Goal: Information Seeking & Learning: Learn about a topic

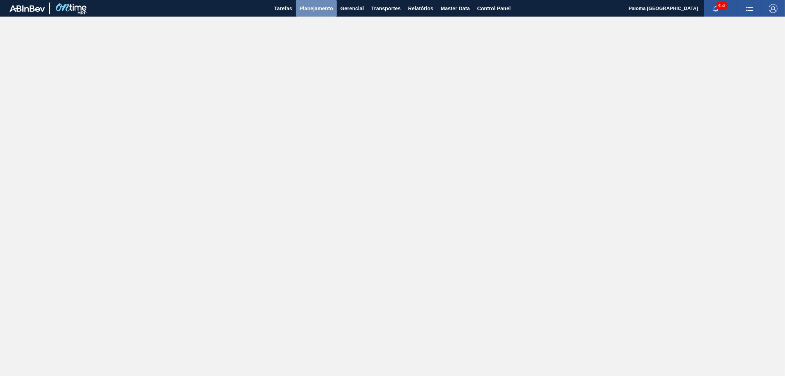
click at [314, 6] on span "Planejamento" at bounding box center [317, 8] width 34 height 9
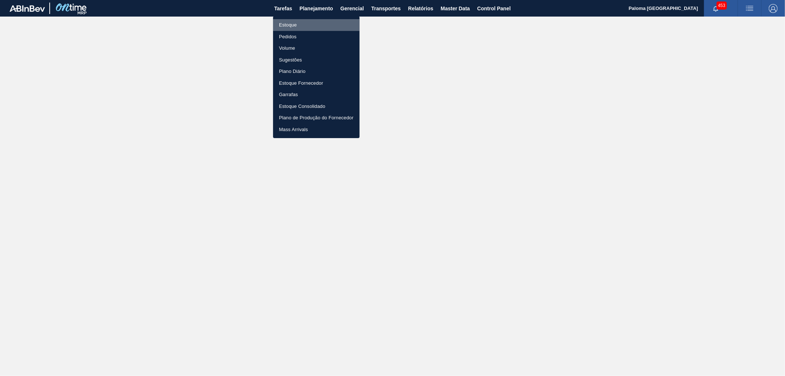
click at [288, 24] on li "Estoque" at bounding box center [316, 25] width 87 height 12
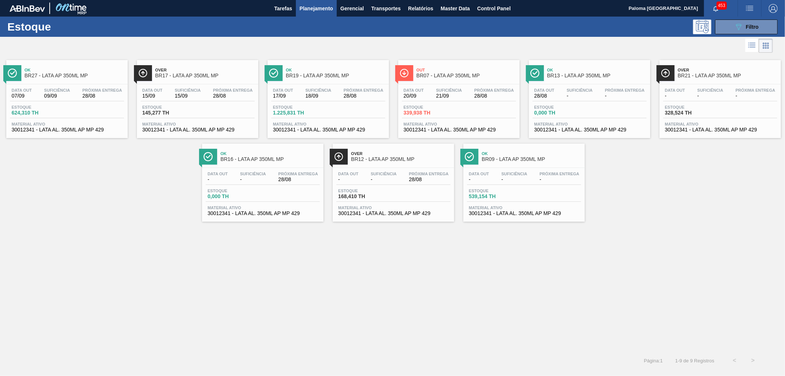
click at [450, 94] on span "21/09" at bounding box center [449, 96] width 26 height 6
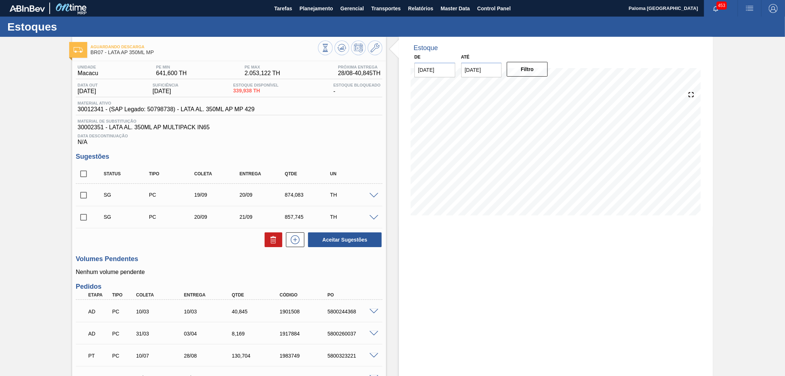
click at [90, 111] on span "30012341 - (SAP Legado: 50798738) - LATA AL. 350ML AP MP 429" at bounding box center [166, 109] width 177 height 7
copy span "30012341"
click at [451, 10] on span "Master Data" at bounding box center [455, 8] width 29 height 9
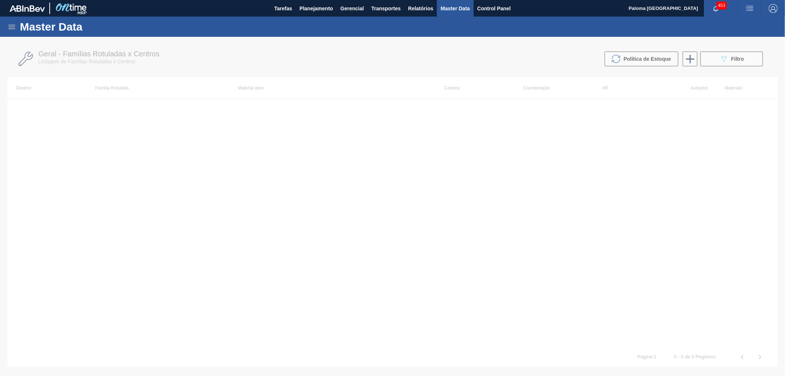
click at [15, 28] on icon at bounding box center [11, 26] width 9 height 9
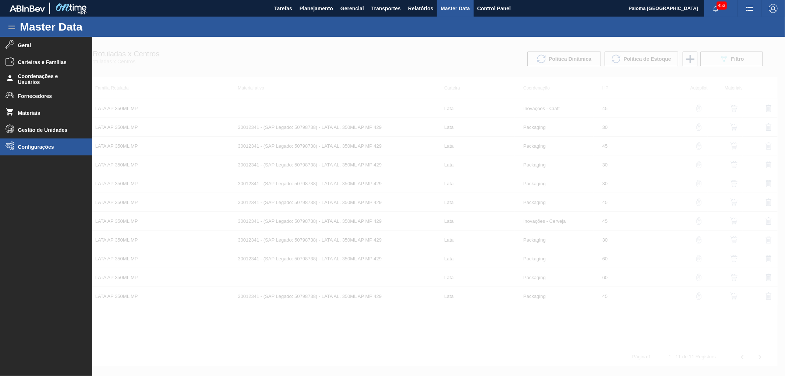
click at [34, 148] on span "Configurações" at bounding box center [48, 147] width 61 height 6
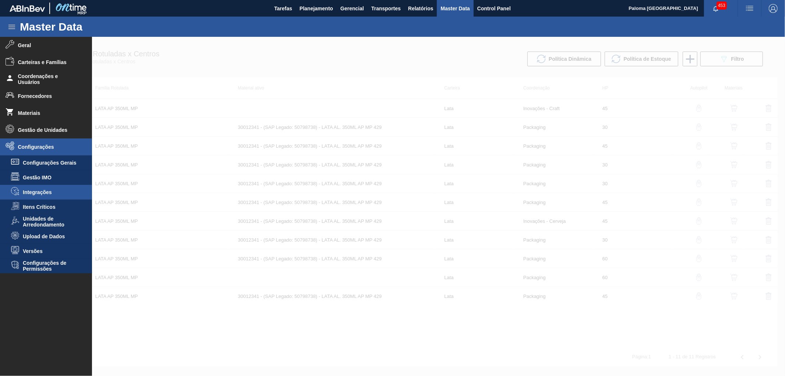
click at [53, 194] on span "Integrações" at bounding box center [51, 192] width 57 height 6
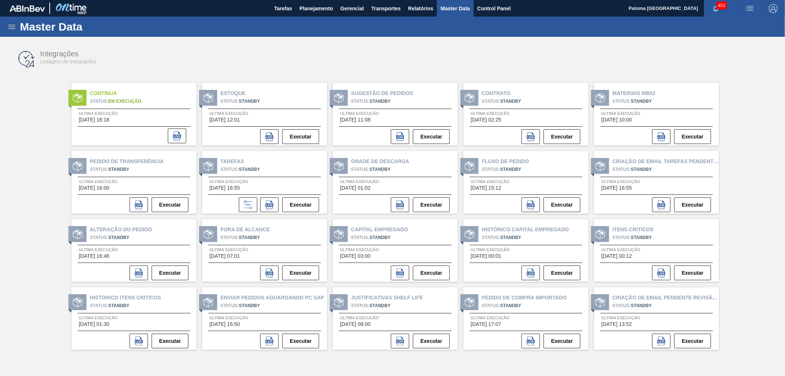
click at [8, 28] on icon at bounding box center [11, 26] width 9 height 9
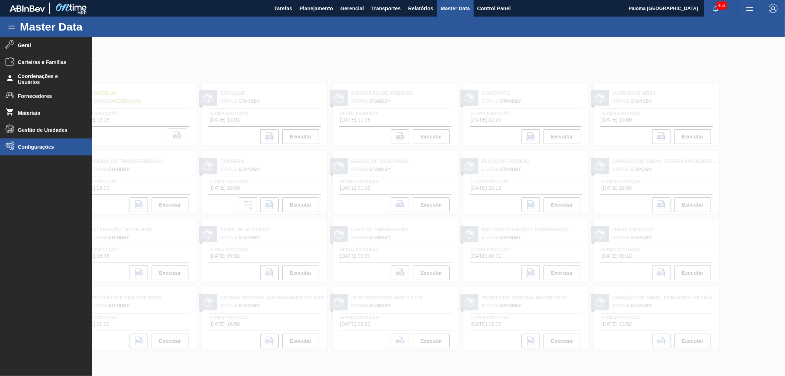
click at [33, 151] on li "Configurações" at bounding box center [46, 146] width 92 height 17
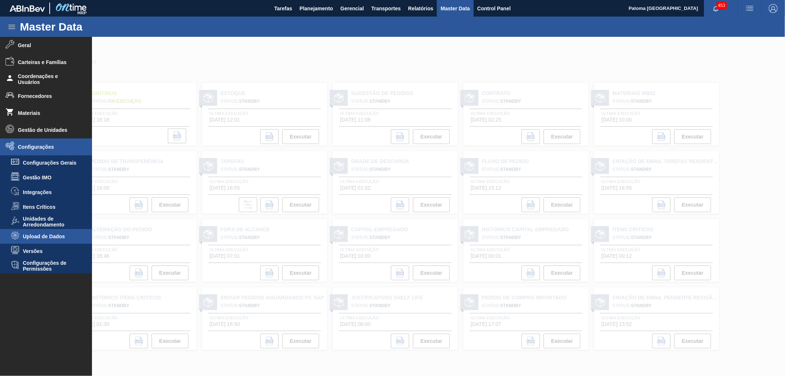
click at [50, 234] on span "Upload de Dados" at bounding box center [51, 236] width 57 height 6
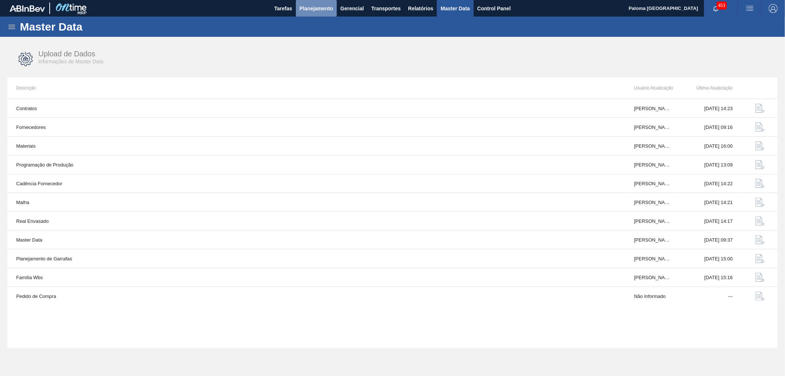
click at [316, 5] on span "Planejamento" at bounding box center [317, 8] width 34 height 9
